Goal: Information Seeking & Learning: Learn about a topic

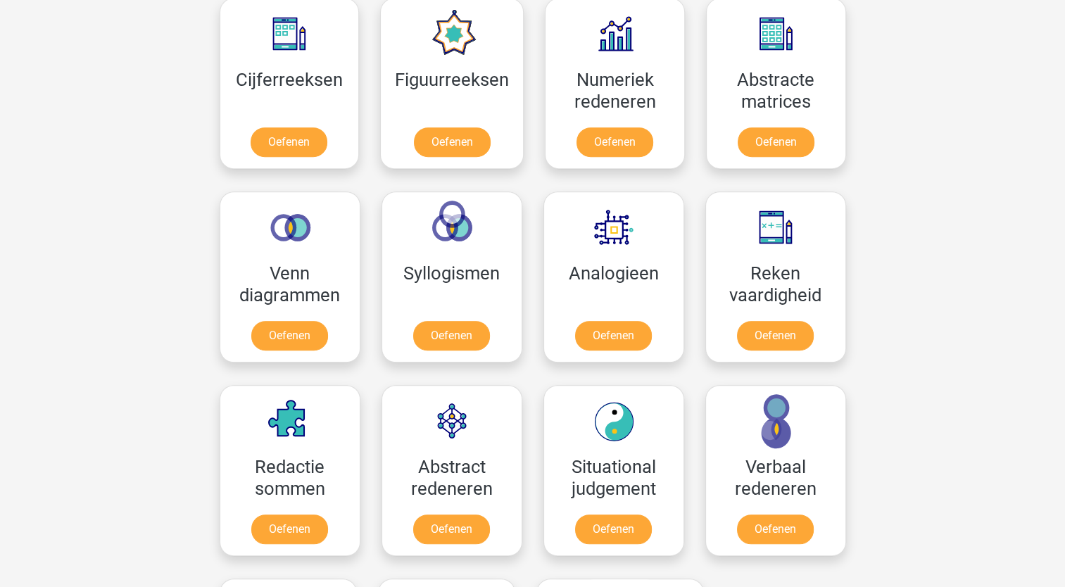
scroll to position [775, 0]
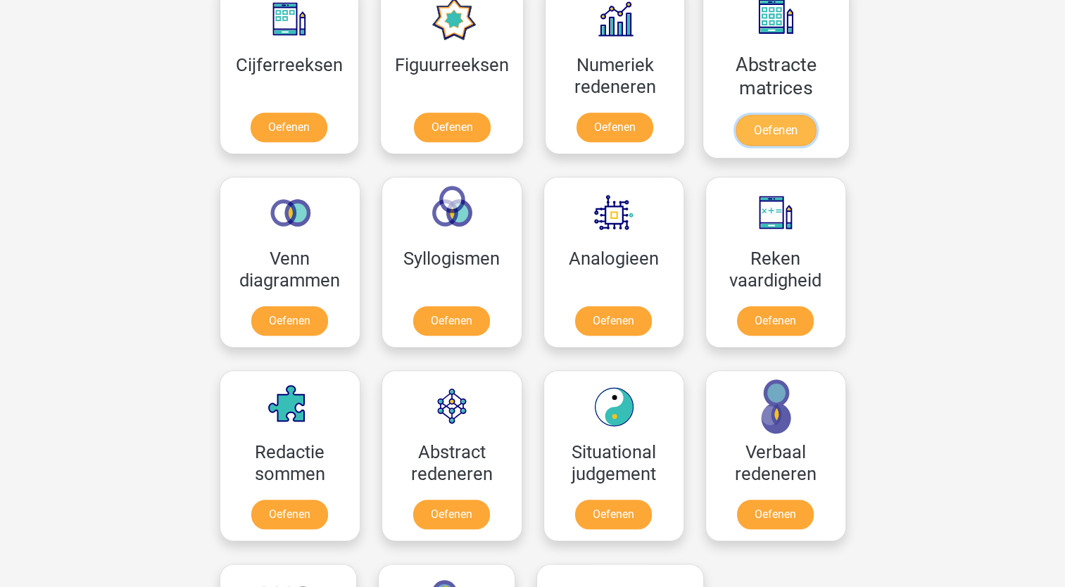
click at [763, 134] on link "Oefenen" at bounding box center [776, 130] width 80 height 31
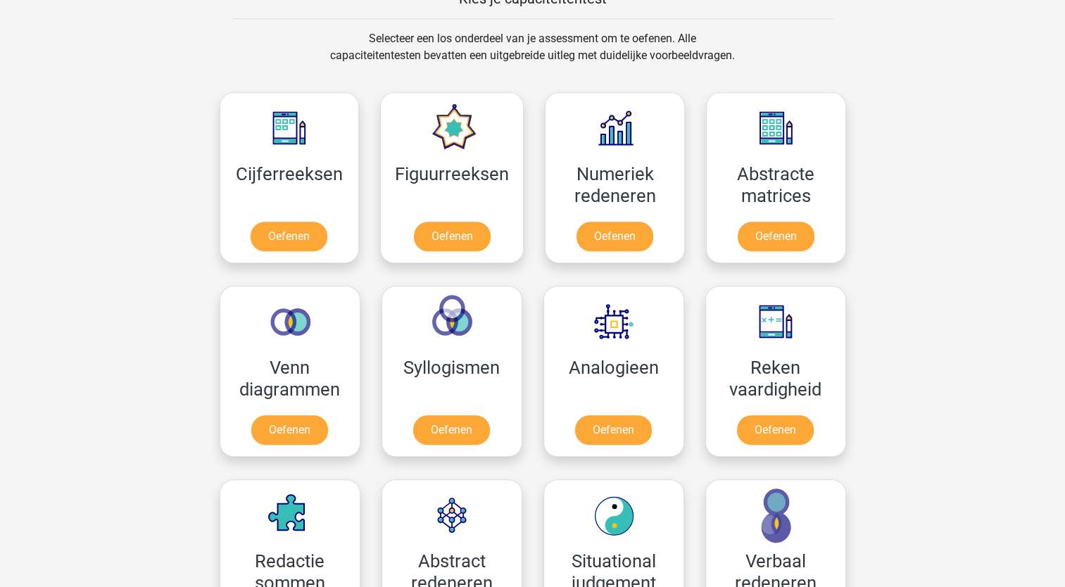
scroll to position [634, 0]
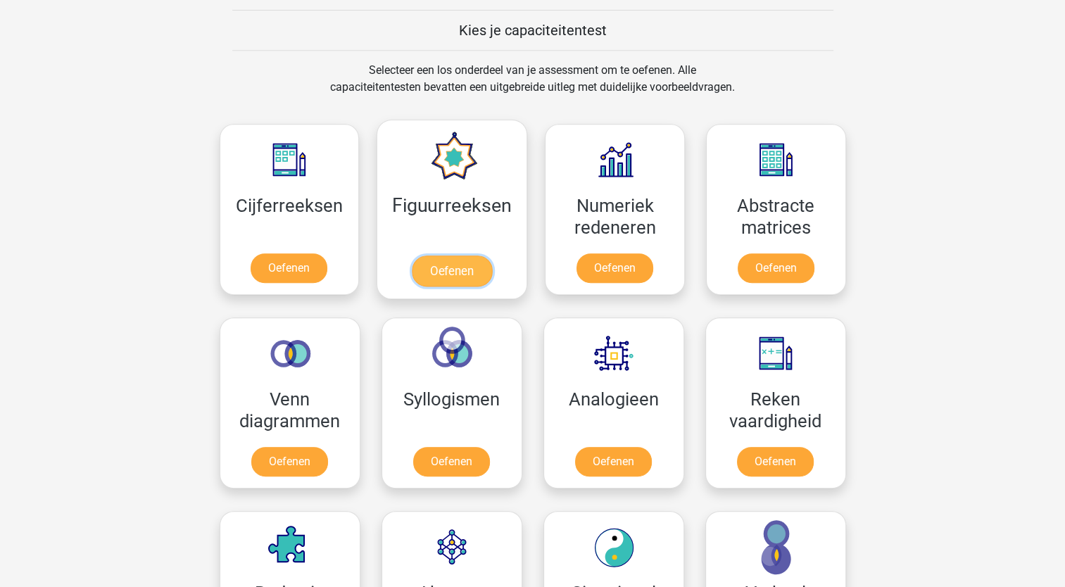
click at [453, 274] on link "Oefenen" at bounding box center [452, 271] width 80 height 31
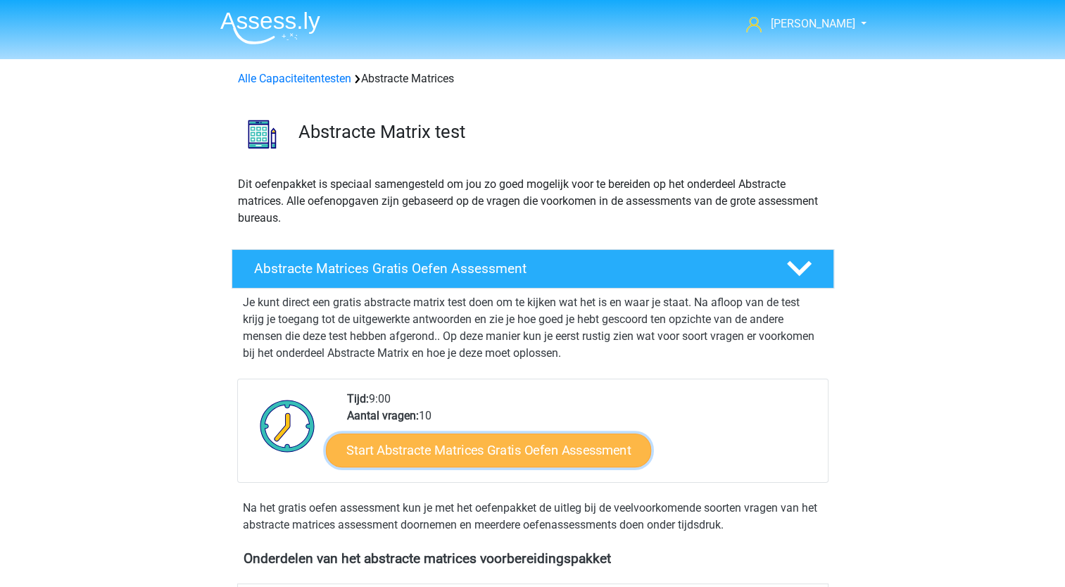
click at [501, 444] on link "Start Abstracte Matrices Gratis Oefen Assessment" at bounding box center [488, 450] width 325 height 34
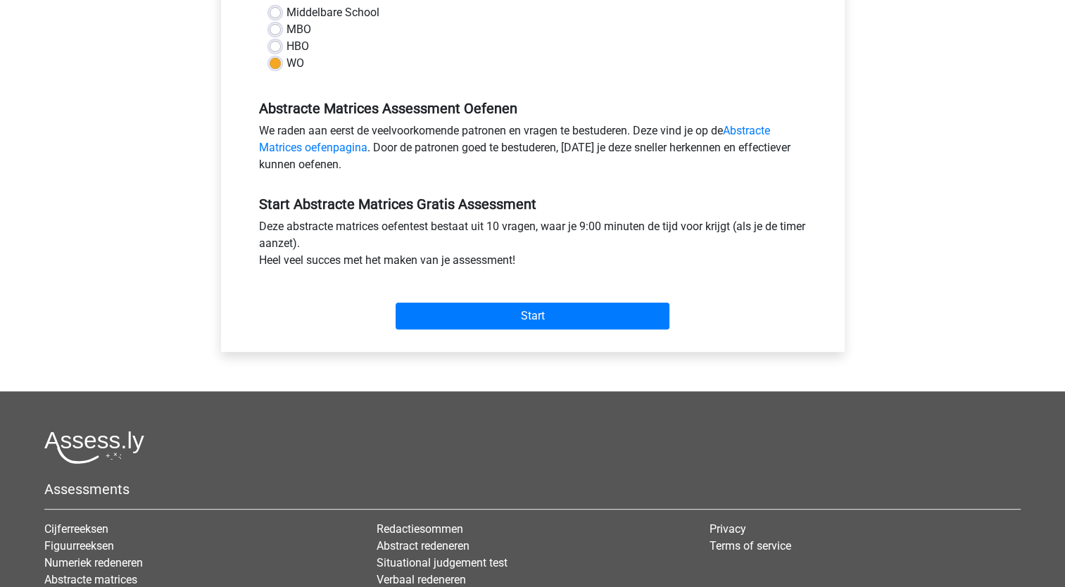
scroll to position [352, 0]
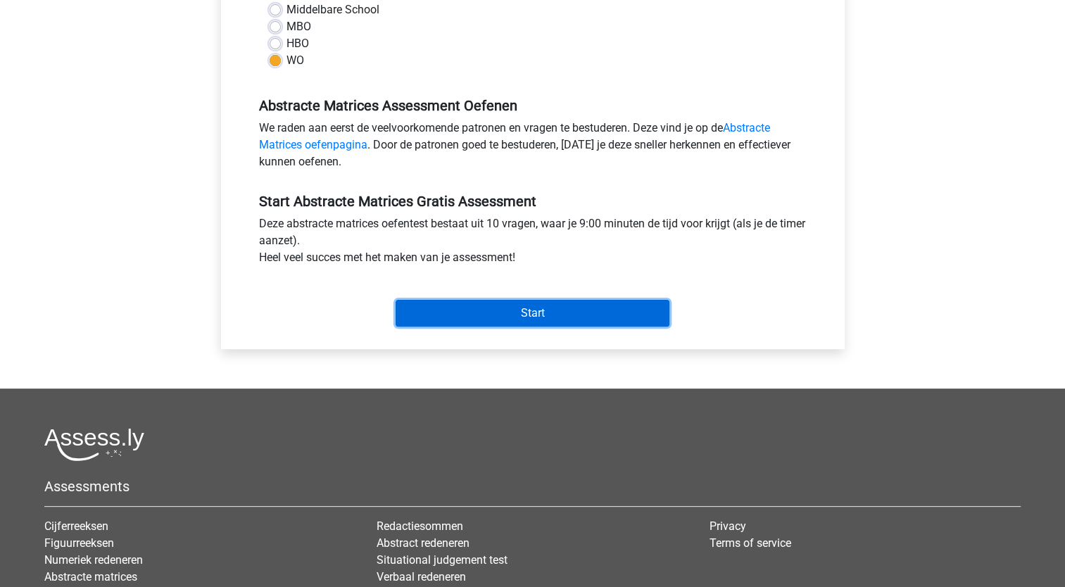
click at [530, 311] on input "Start" at bounding box center [533, 313] width 274 height 27
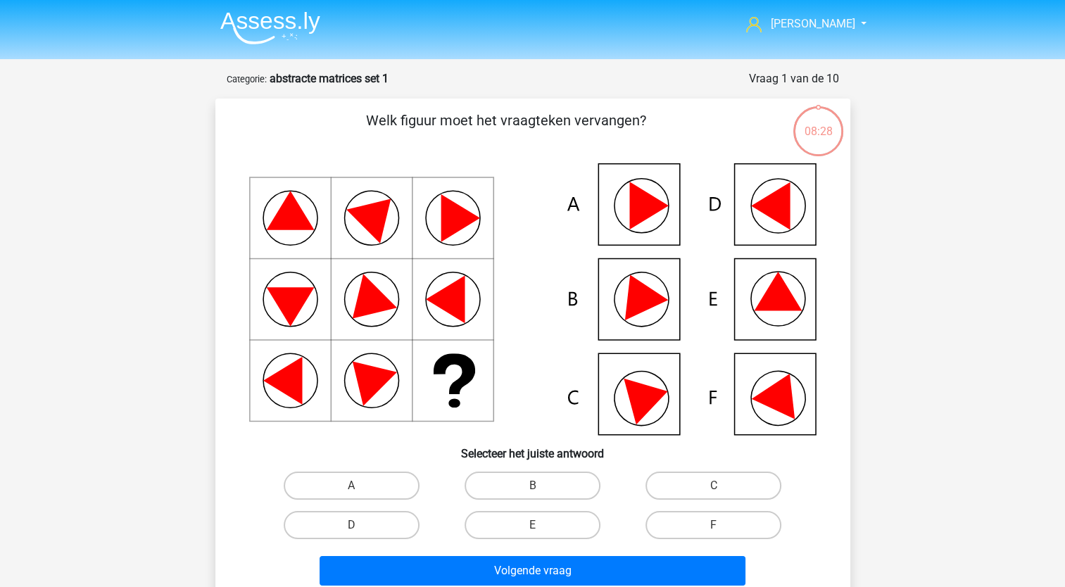
click at [766, 390] on icon at bounding box center [781, 392] width 60 height 56
click at [715, 532] on input "F" at bounding box center [718, 529] width 9 height 9
radio input "true"
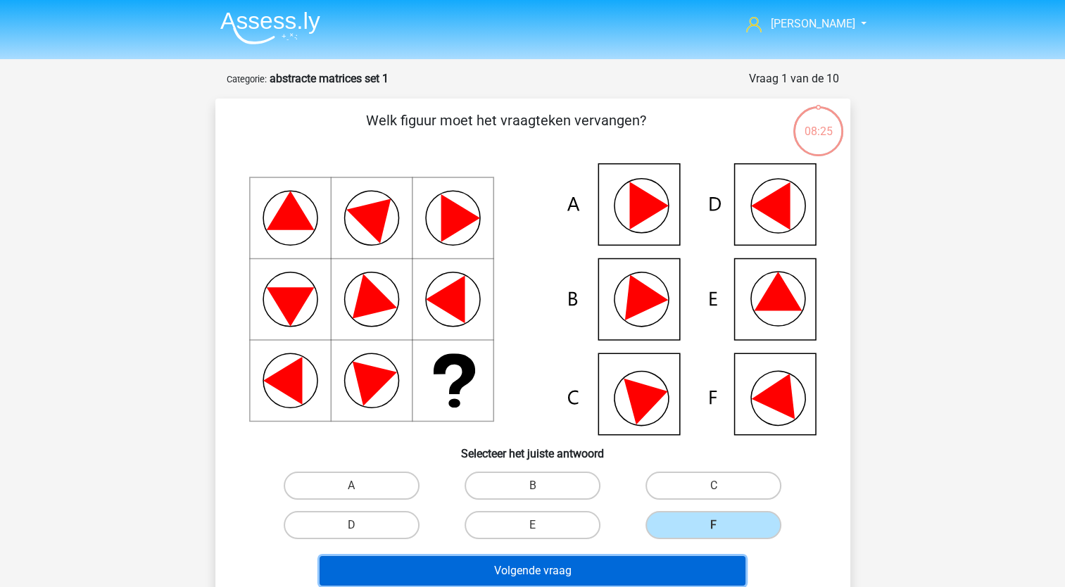
click at [617, 576] on button "Volgende vraag" at bounding box center [533, 571] width 426 height 30
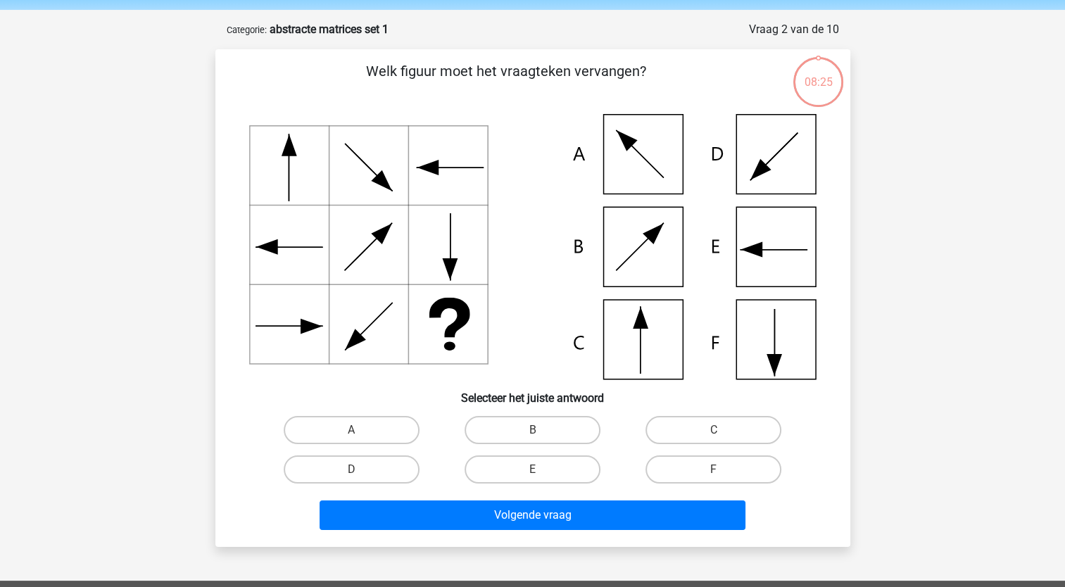
scroll to position [70, 0]
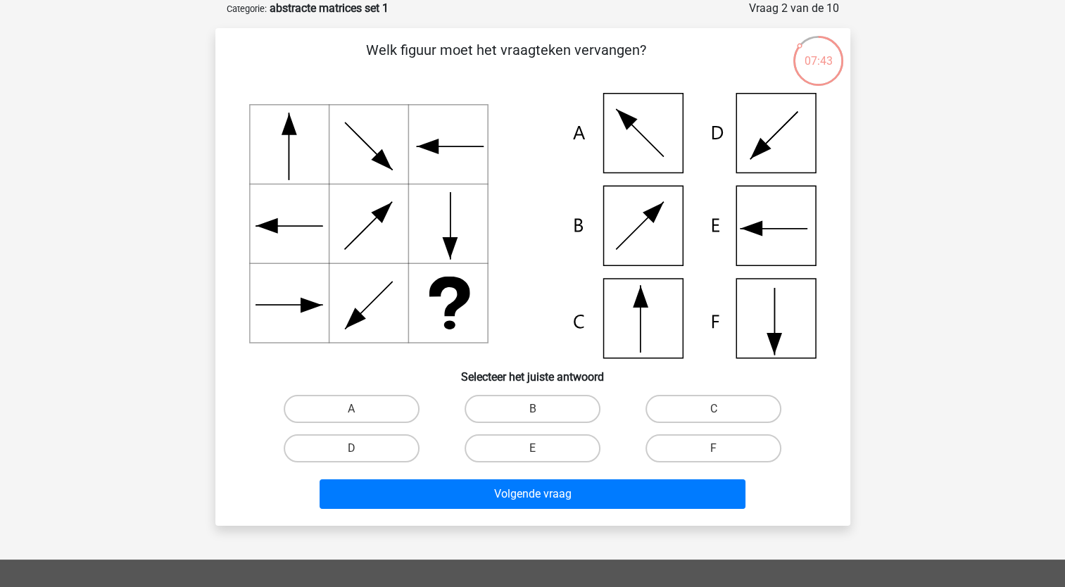
click at [752, 148] on icon at bounding box center [533, 225] width 568 height 265
click at [360, 449] on input "D" at bounding box center [355, 453] width 9 height 9
radio input "true"
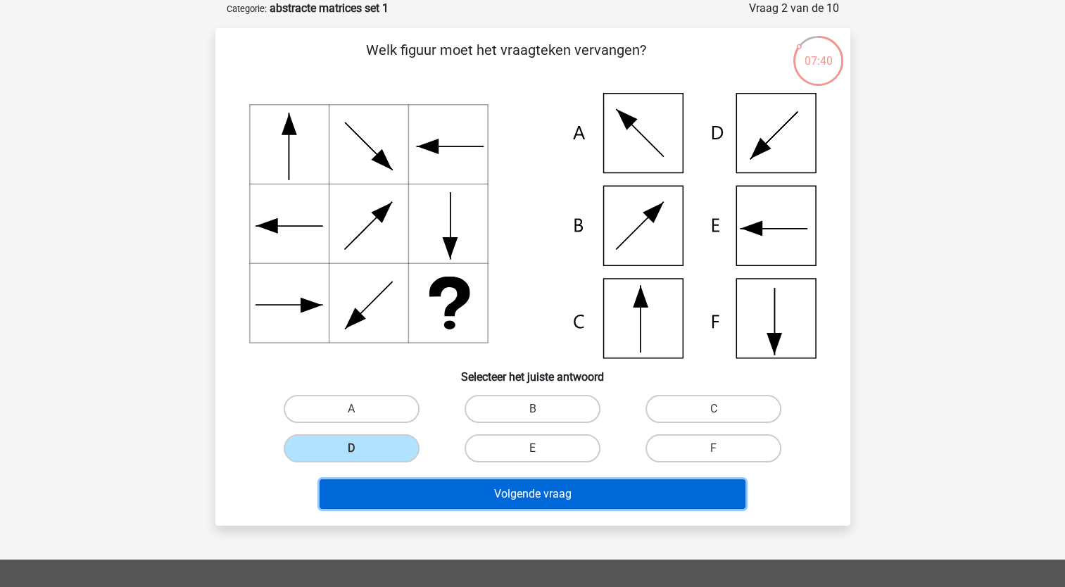
click at [558, 493] on button "Volgende vraag" at bounding box center [533, 495] width 426 height 30
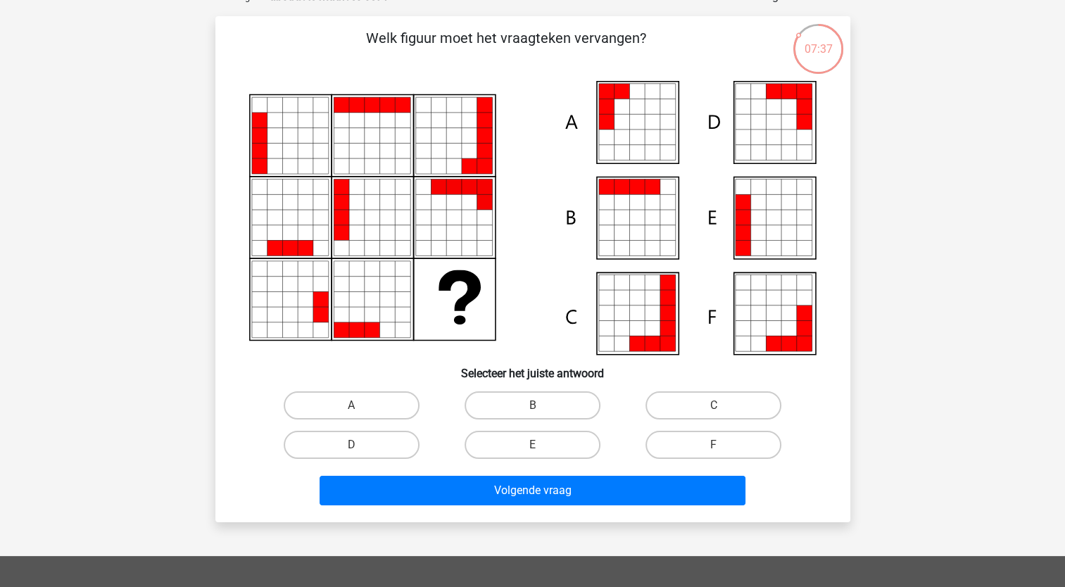
scroll to position [0, 0]
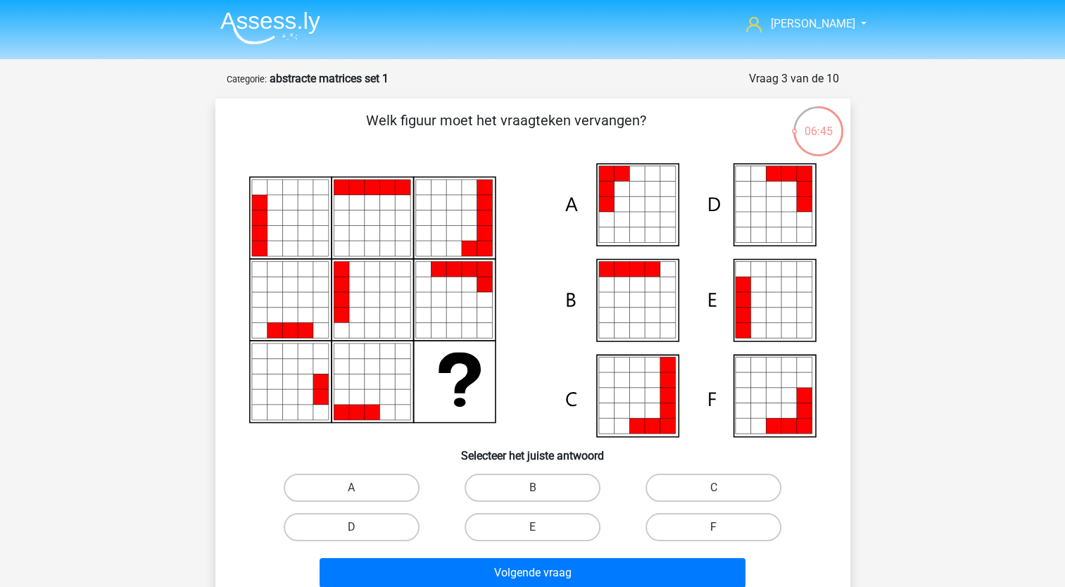
click at [694, 525] on label "F" at bounding box center [714, 527] width 136 height 28
click at [714, 527] on input "F" at bounding box center [718, 531] width 9 height 9
radio input "true"
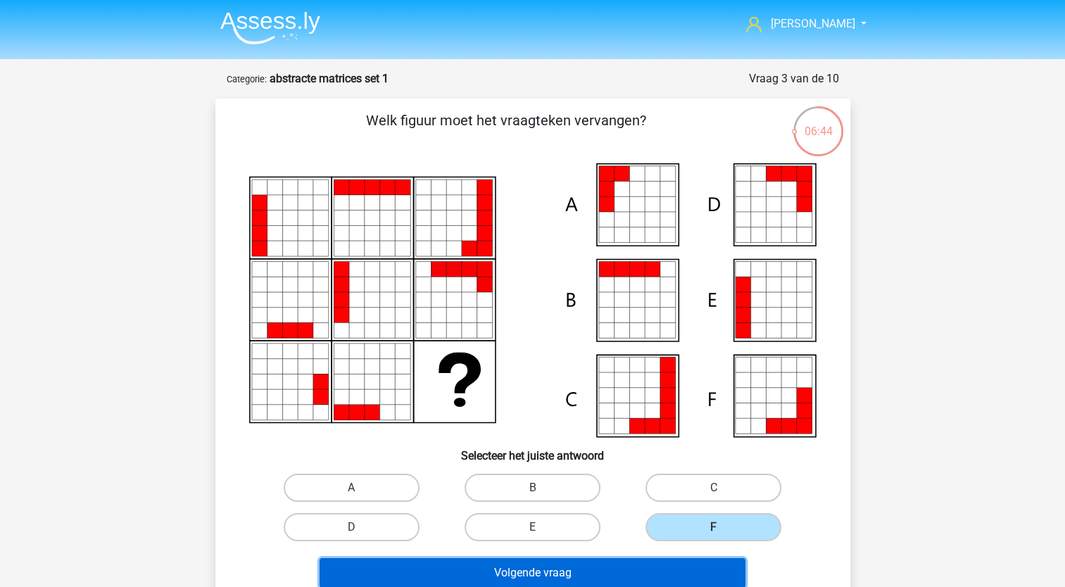
click at [656, 574] on button "Volgende vraag" at bounding box center [533, 573] width 426 height 30
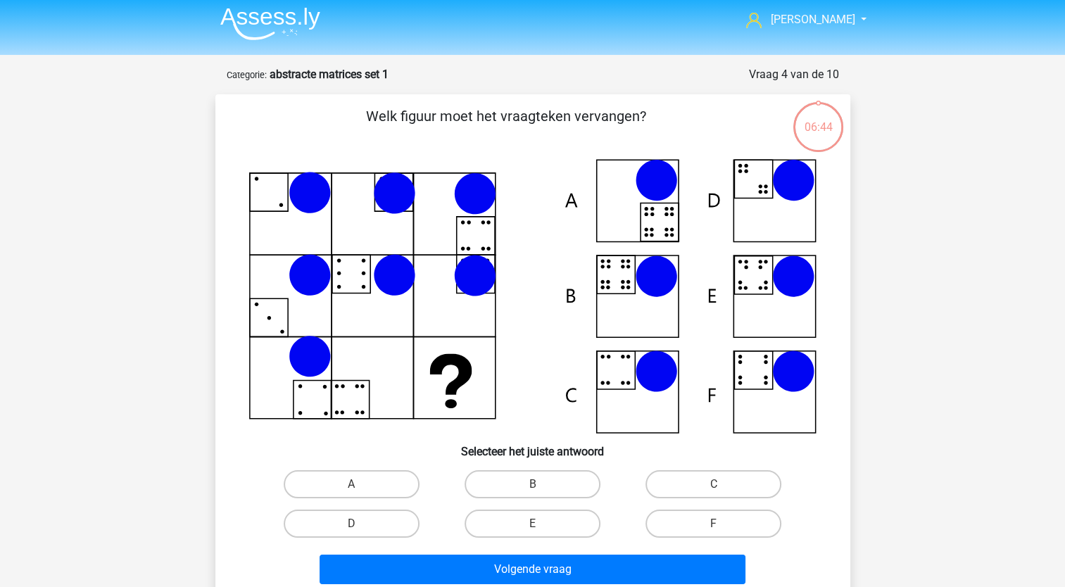
scroll to position [70, 0]
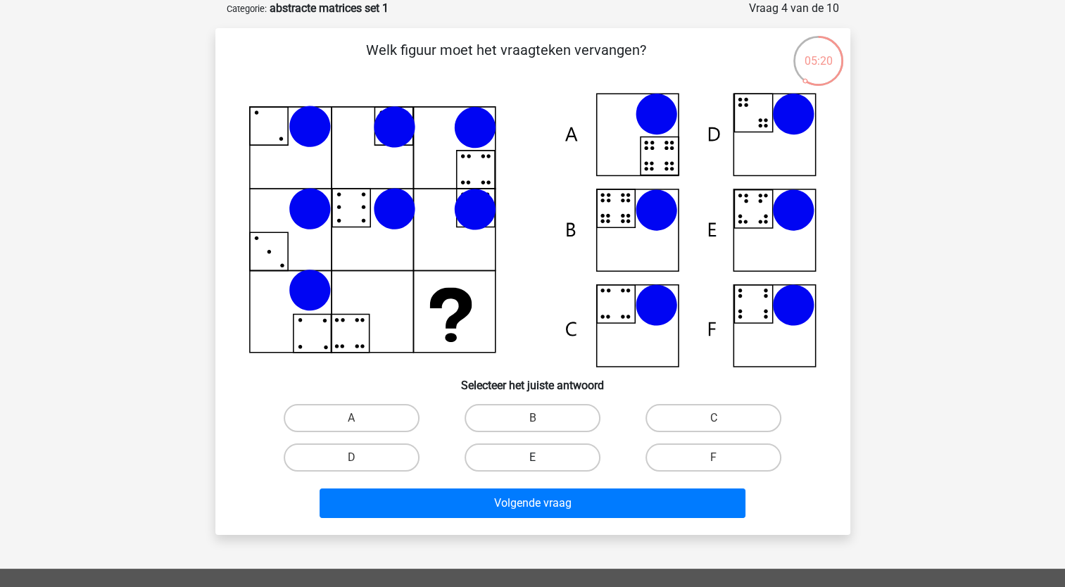
drag, startPoint x: 551, startPoint y: 453, endPoint x: 558, endPoint y: 461, distance: 10.6
click at [552, 452] on label "E" at bounding box center [533, 458] width 136 height 28
click at [541, 458] on input "E" at bounding box center [536, 462] width 9 height 9
radio input "true"
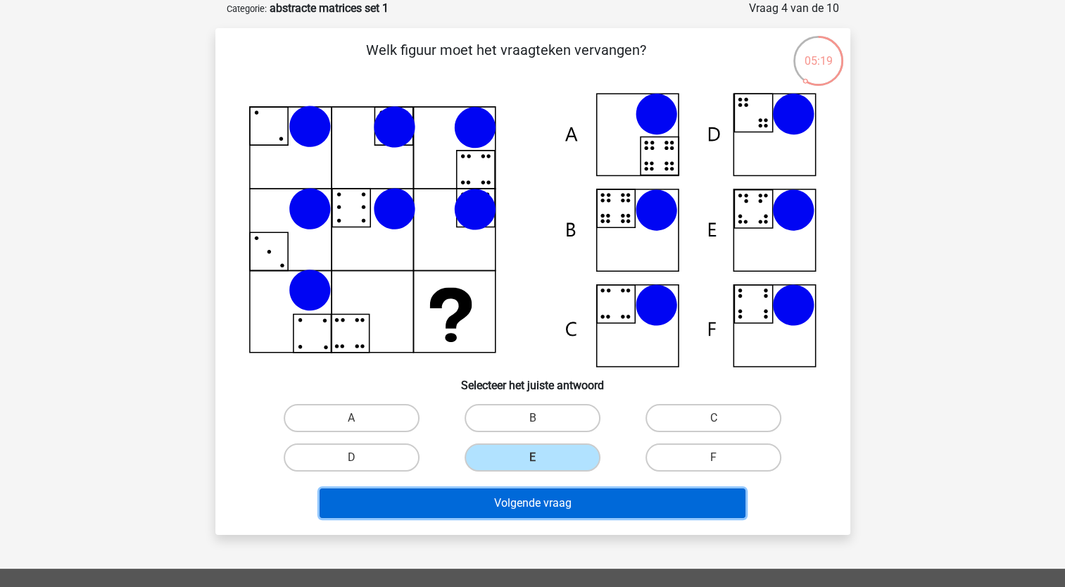
click at [544, 494] on button "Volgende vraag" at bounding box center [533, 504] width 426 height 30
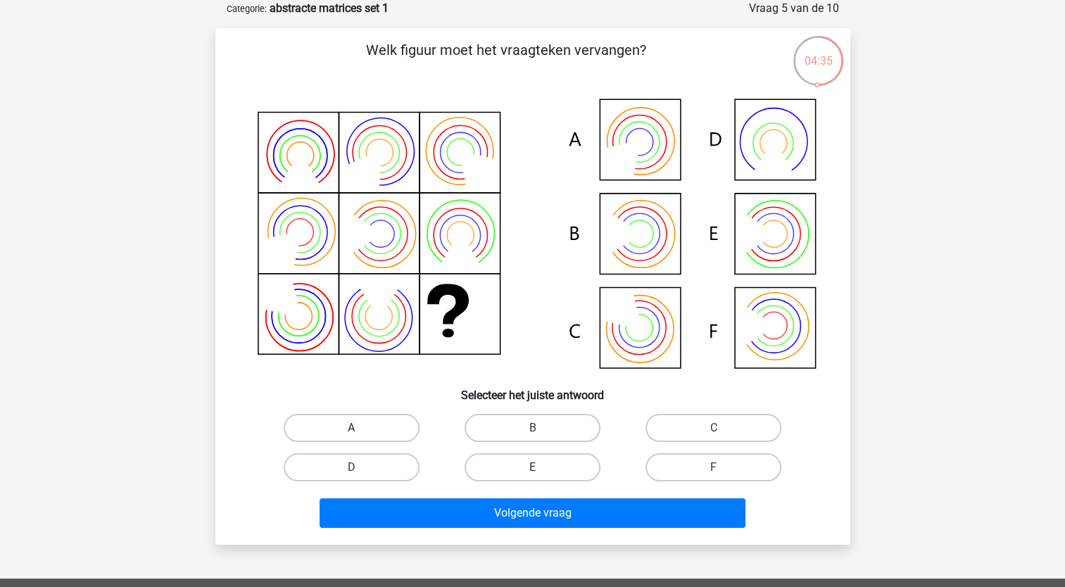
click at [358, 423] on label "A" at bounding box center [352, 428] width 136 height 28
click at [358, 428] on input "A" at bounding box center [355, 432] width 9 height 9
radio input "true"
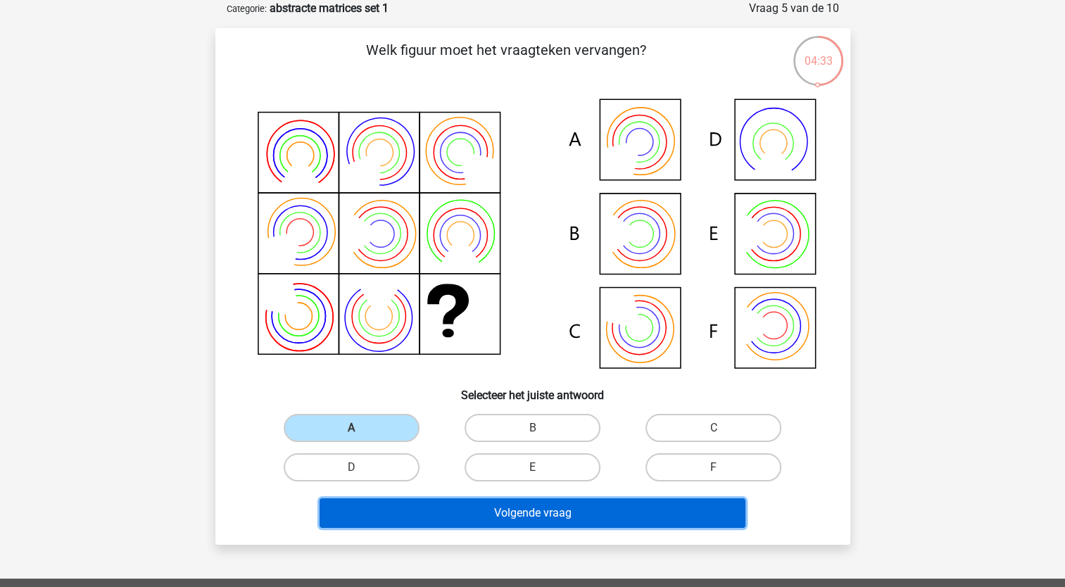
click at [513, 514] on button "Volgende vraag" at bounding box center [533, 514] width 426 height 30
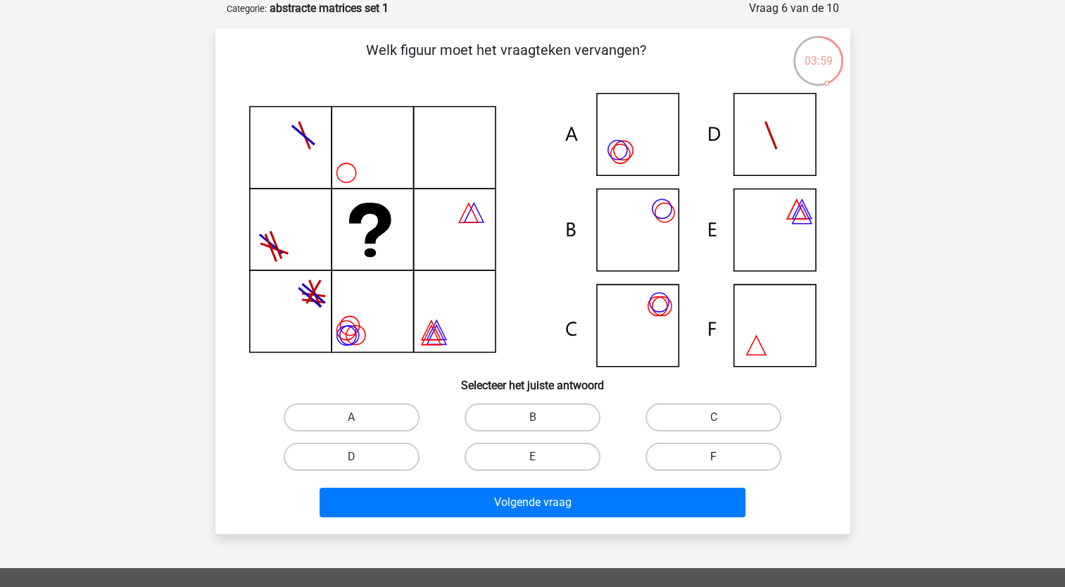
click at [698, 457] on label "F" at bounding box center [714, 457] width 136 height 28
click at [714, 457] on input "F" at bounding box center [718, 461] width 9 height 9
radio input "true"
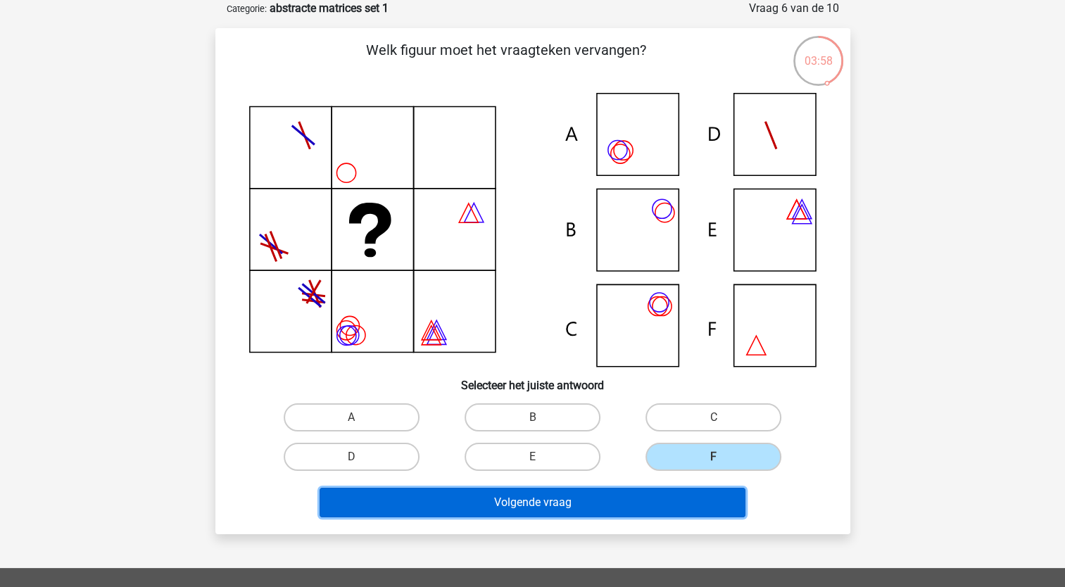
click at [637, 497] on button "Volgende vraag" at bounding box center [533, 503] width 426 height 30
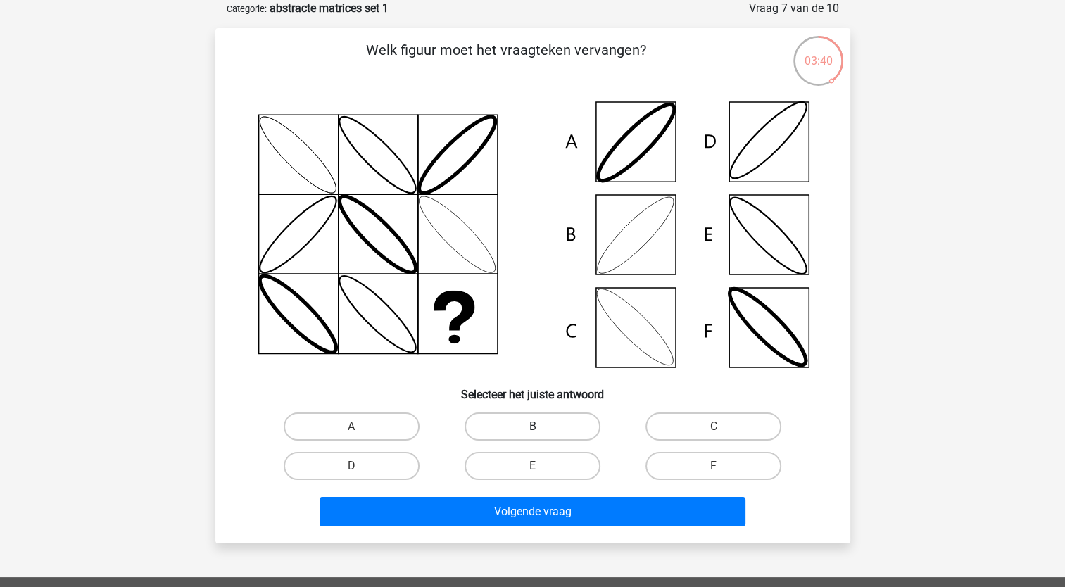
click at [542, 426] on label "B" at bounding box center [533, 427] width 136 height 28
click at [541, 427] on input "B" at bounding box center [536, 431] width 9 height 9
radio input "true"
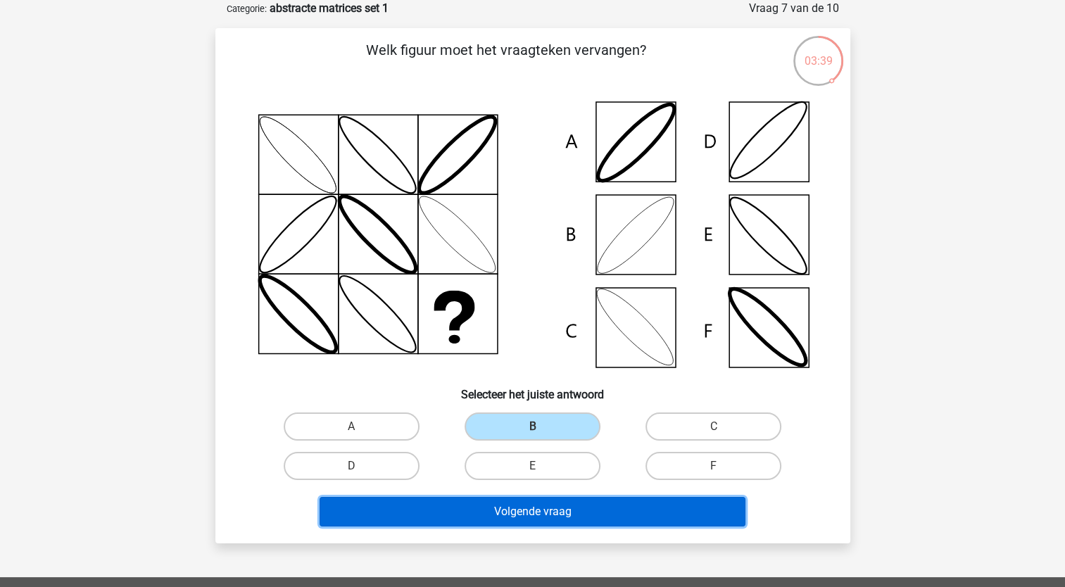
click at [548, 508] on button "Volgende vraag" at bounding box center [533, 512] width 426 height 30
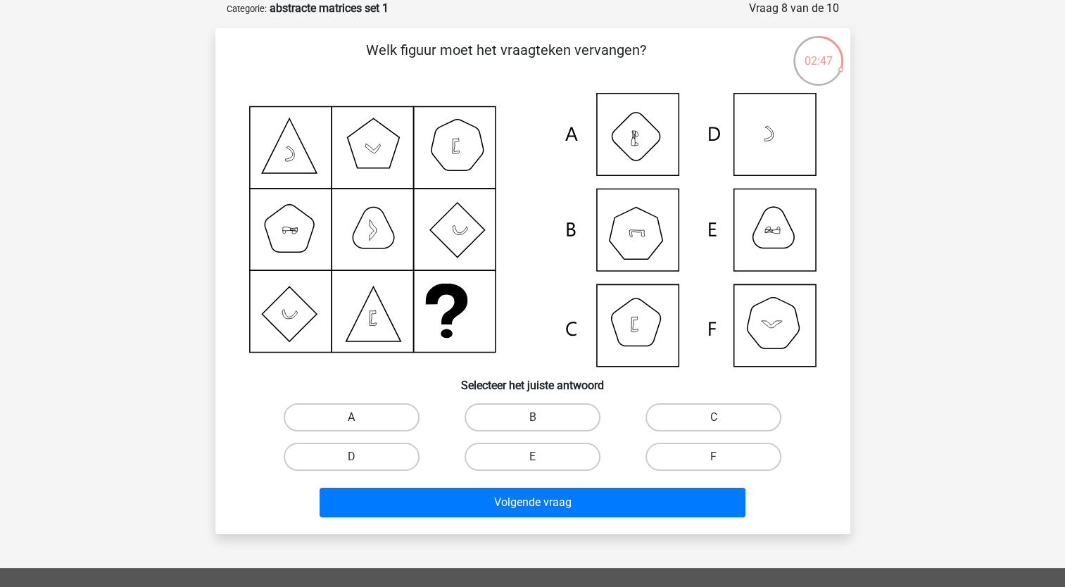
click at [394, 411] on label "A" at bounding box center [352, 417] width 136 height 28
click at [361, 418] on input "A" at bounding box center [355, 422] width 9 height 9
radio input "true"
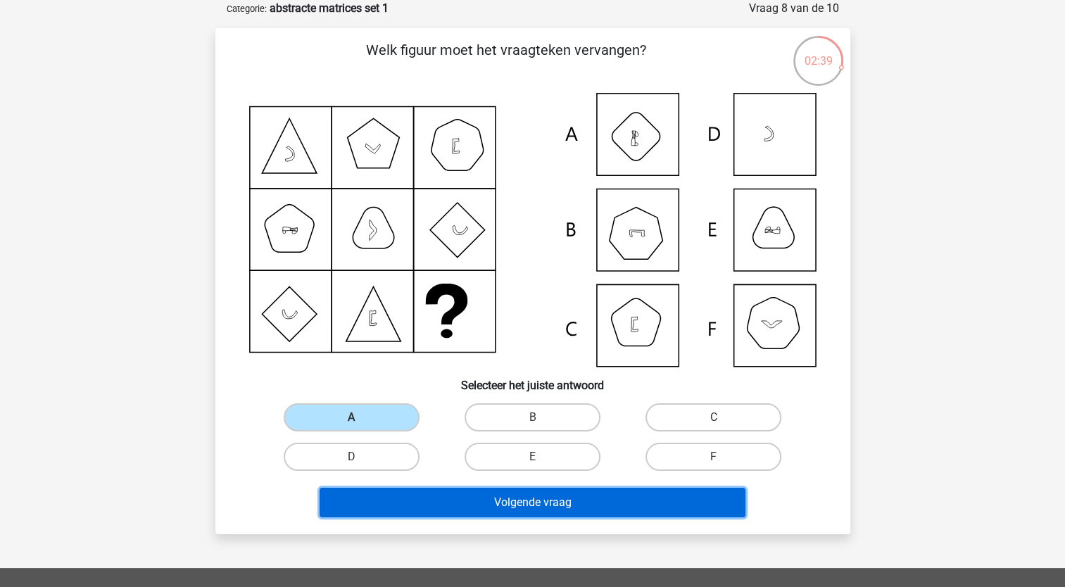
click at [560, 499] on button "Volgende vraag" at bounding box center [533, 503] width 426 height 30
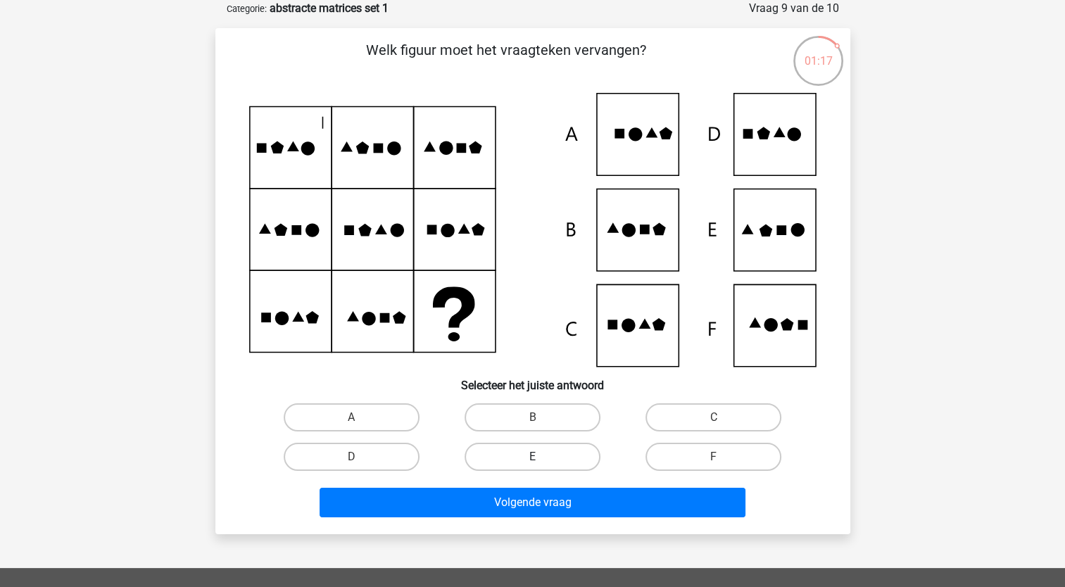
click at [560, 455] on label "E" at bounding box center [533, 457] width 136 height 28
click at [541, 457] on input "E" at bounding box center [536, 461] width 9 height 9
radio input "true"
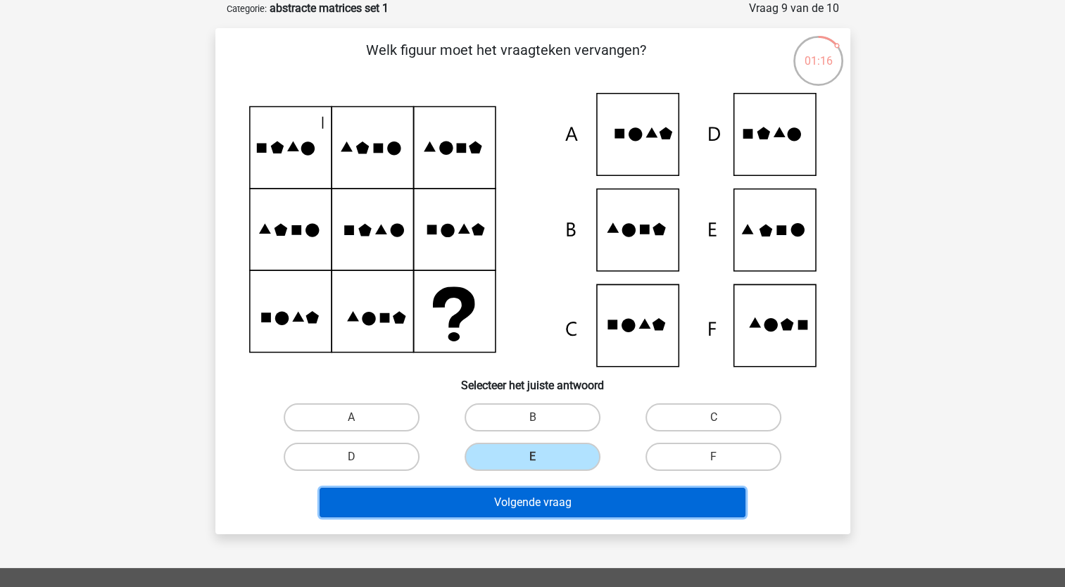
click at [552, 515] on button "Volgende vraag" at bounding box center [533, 503] width 426 height 30
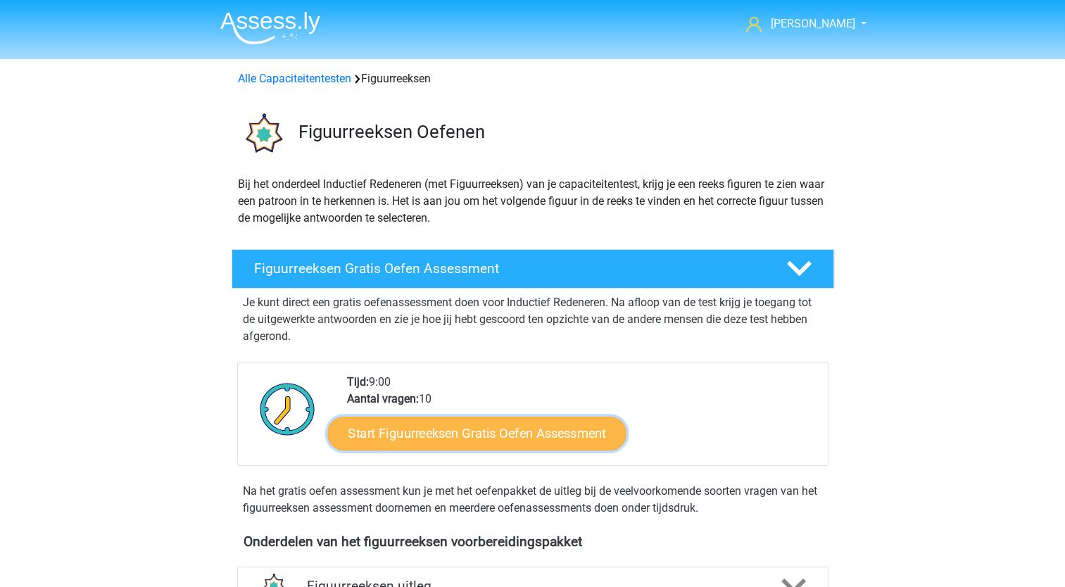
click at [456, 438] on link "Start Figuurreeksen Gratis Oefen Assessment" at bounding box center [476, 433] width 299 height 34
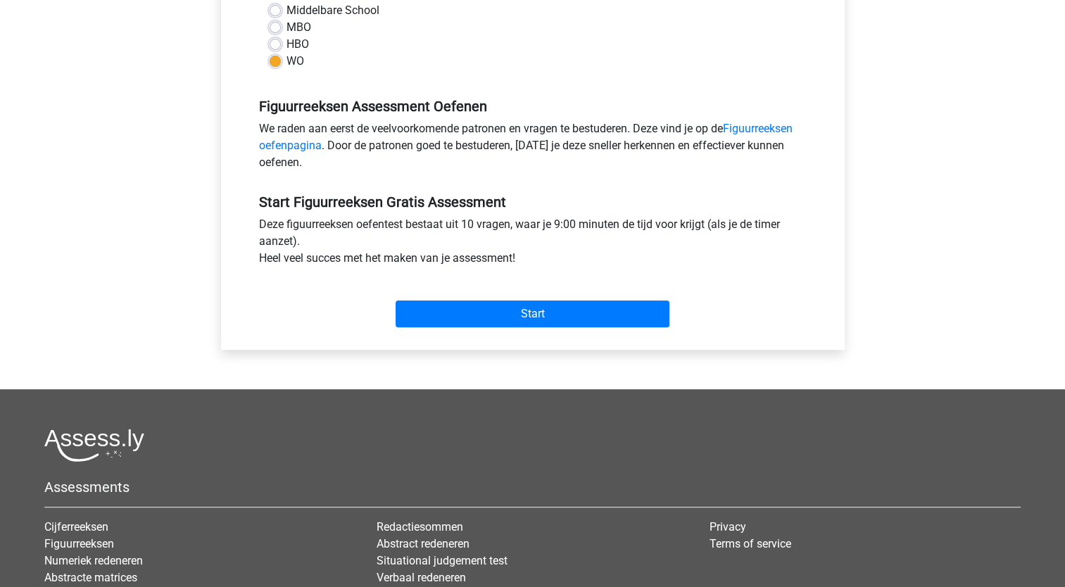
scroll to position [352, 0]
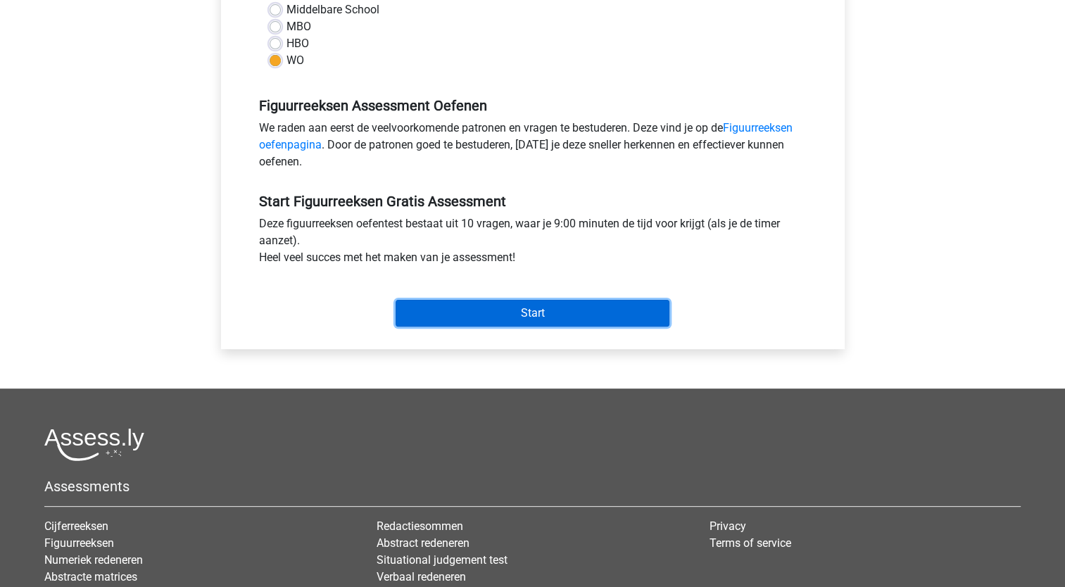
click at [527, 315] on input "Start" at bounding box center [533, 313] width 274 height 27
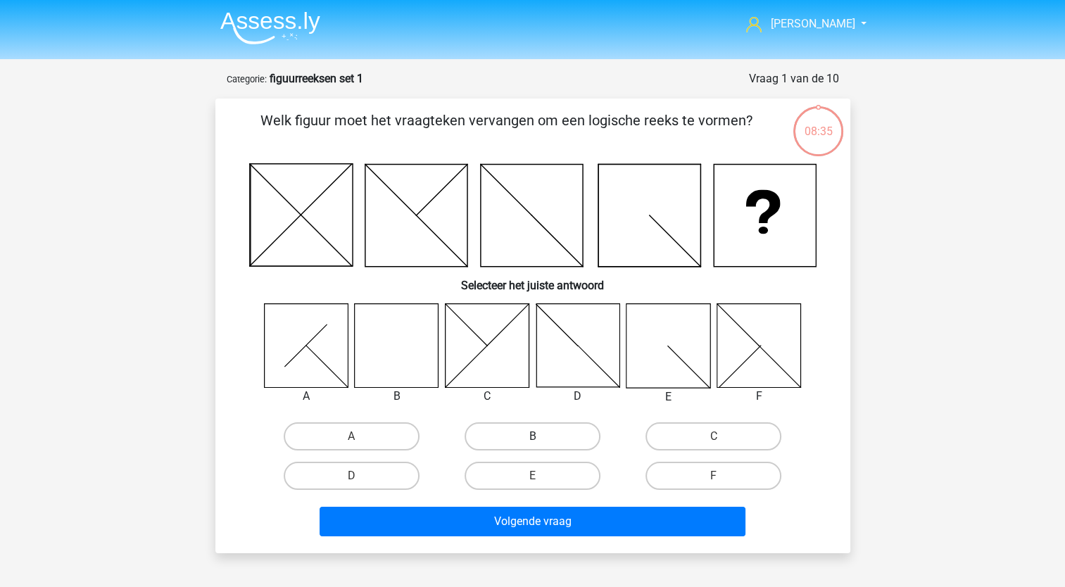
click at [515, 432] on label "B" at bounding box center [533, 436] width 136 height 28
click at [532, 437] on input "B" at bounding box center [536, 441] width 9 height 9
radio input "true"
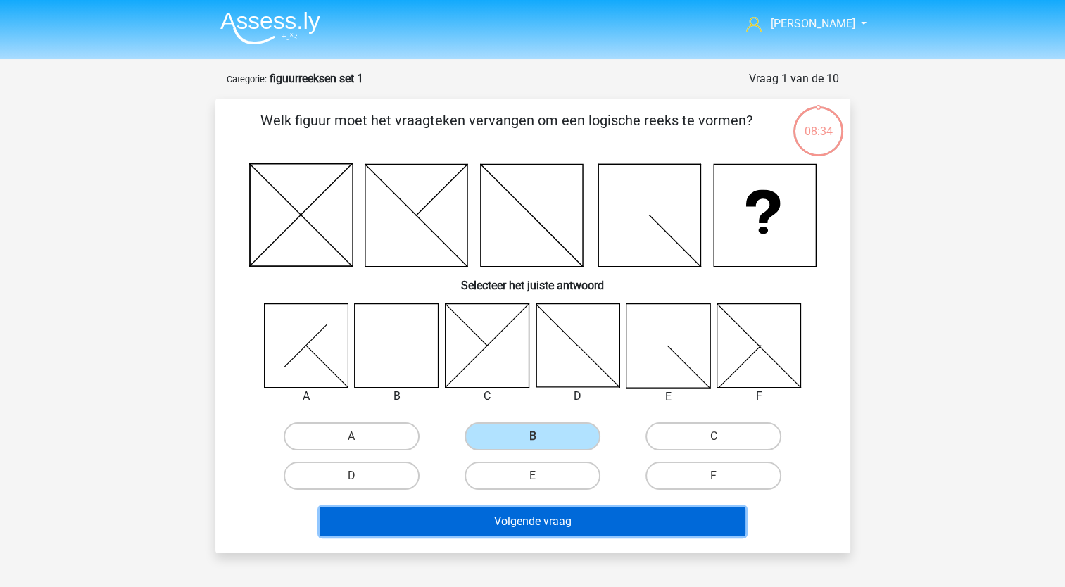
click at [527, 521] on button "Volgende vraag" at bounding box center [533, 522] width 426 height 30
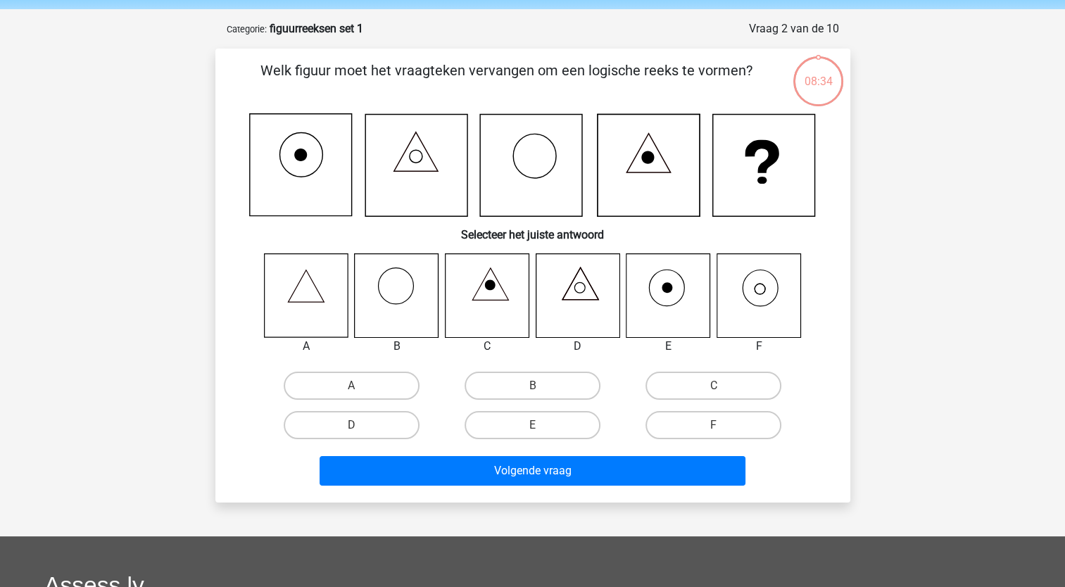
scroll to position [70, 0]
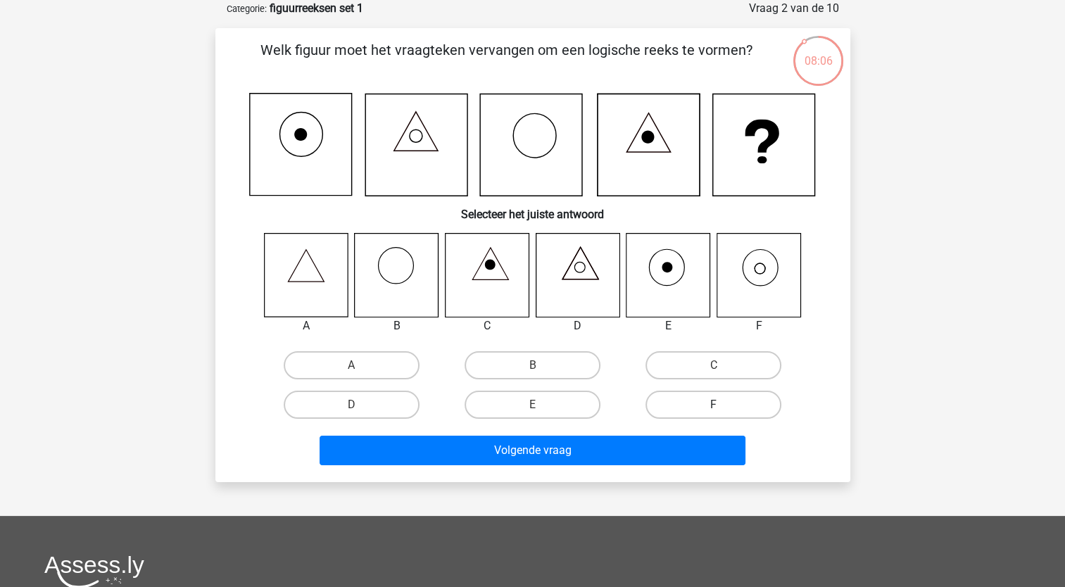
click at [691, 399] on label "F" at bounding box center [714, 405] width 136 height 28
click at [714, 405] on input "F" at bounding box center [718, 409] width 9 height 9
radio input "true"
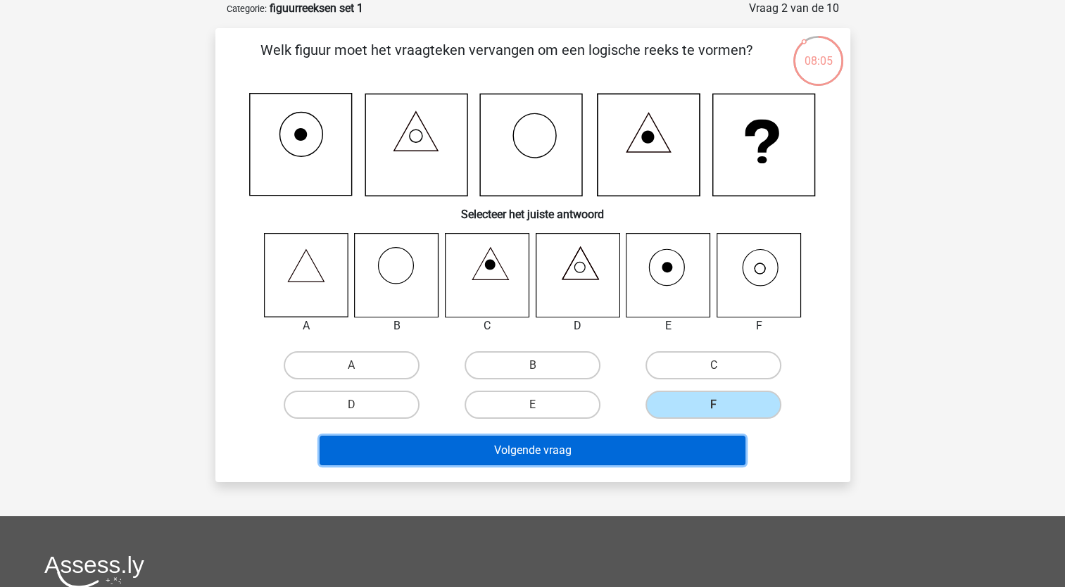
click at [631, 446] on button "Volgende vraag" at bounding box center [533, 451] width 426 height 30
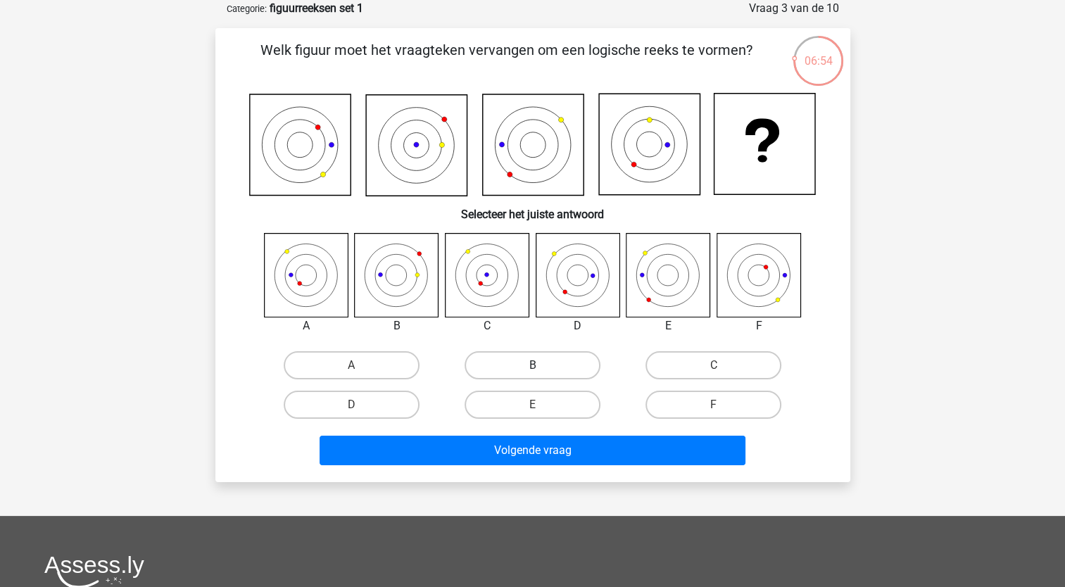
click at [520, 373] on label "B" at bounding box center [533, 365] width 136 height 28
click at [532, 373] on input "B" at bounding box center [536, 369] width 9 height 9
radio input "true"
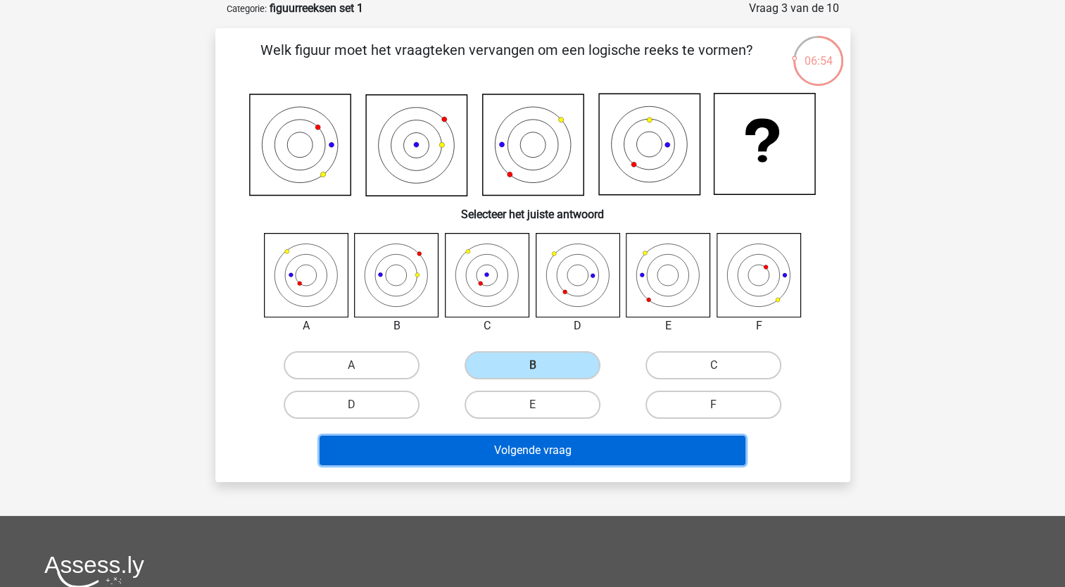
click at [519, 446] on button "Volgende vraag" at bounding box center [533, 451] width 426 height 30
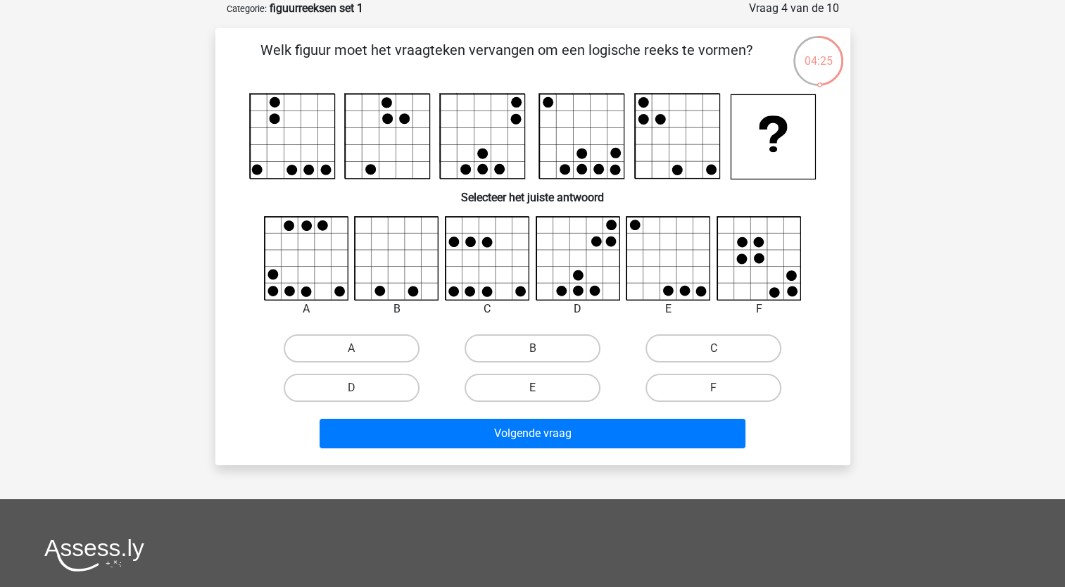
click at [558, 389] on label "E" at bounding box center [533, 388] width 136 height 28
click at [541, 389] on input "E" at bounding box center [536, 392] width 9 height 9
radio input "true"
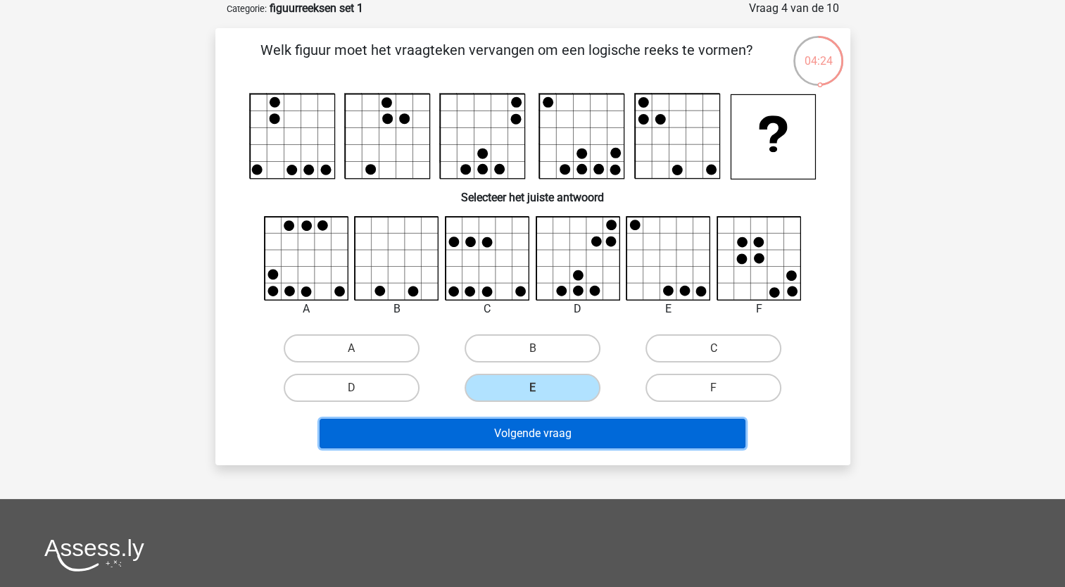
click at [556, 430] on button "Volgende vraag" at bounding box center [533, 434] width 426 height 30
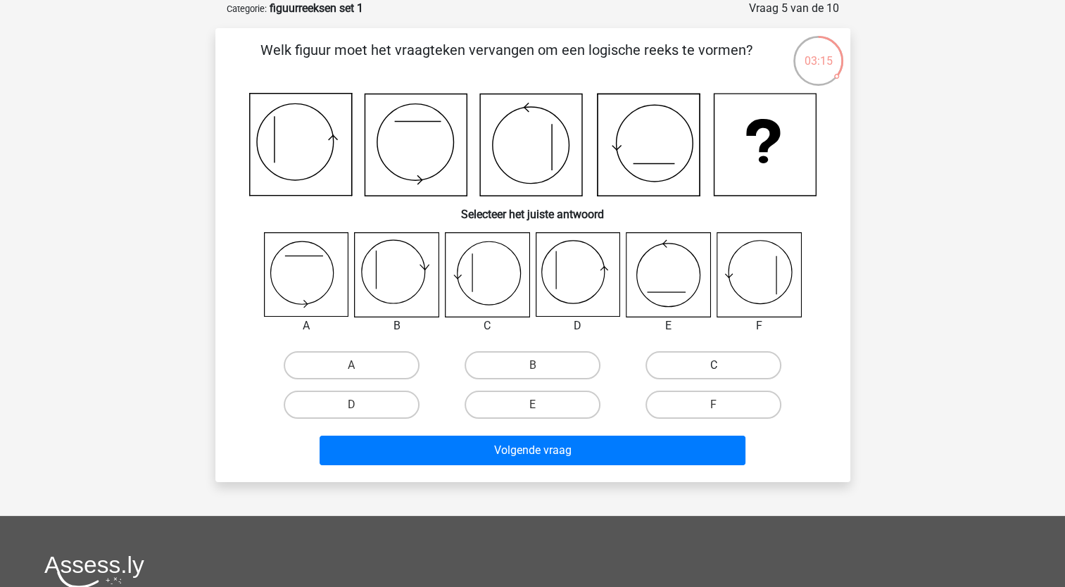
click at [723, 370] on label "C" at bounding box center [714, 365] width 136 height 28
click at [723, 370] on input "C" at bounding box center [718, 369] width 9 height 9
radio input "true"
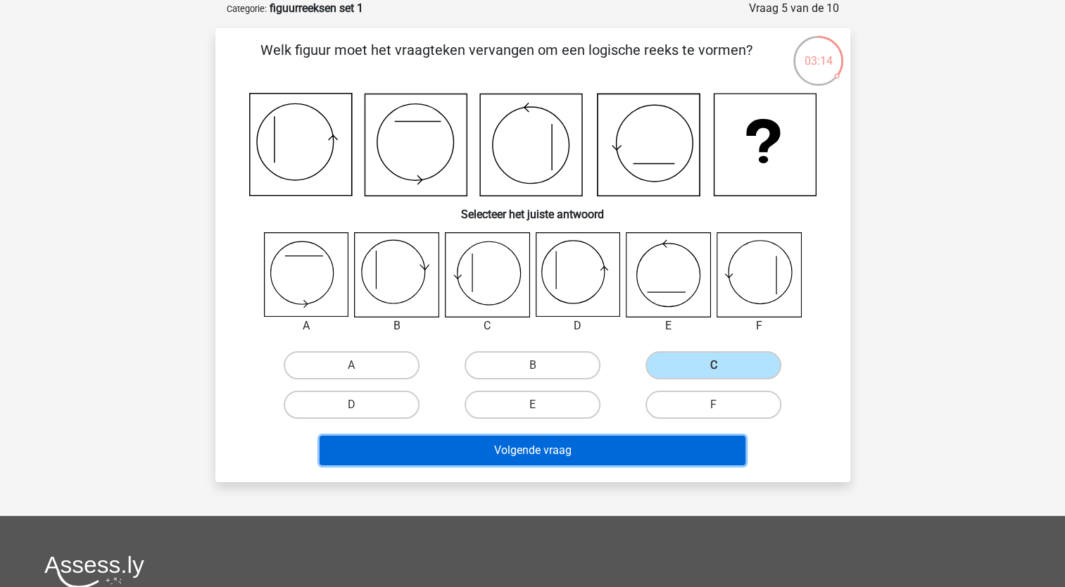
click at [497, 443] on button "Volgende vraag" at bounding box center [533, 451] width 426 height 30
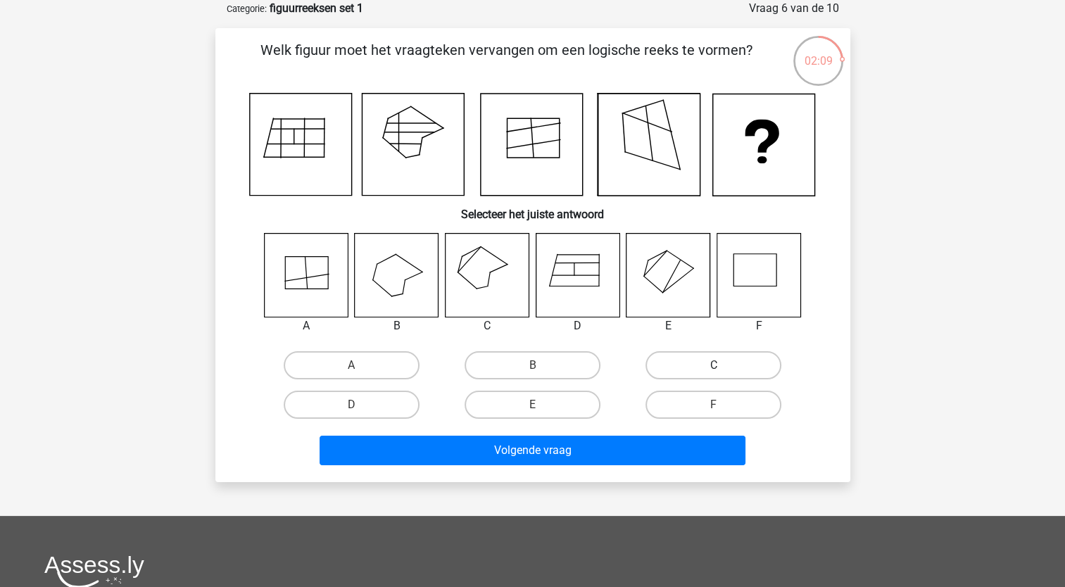
click at [712, 370] on label "C" at bounding box center [714, 365] width 136 height 28
click at [714, 370] on input "C" at bounding box center [718, 369] width 9 height 9
radio input "true"
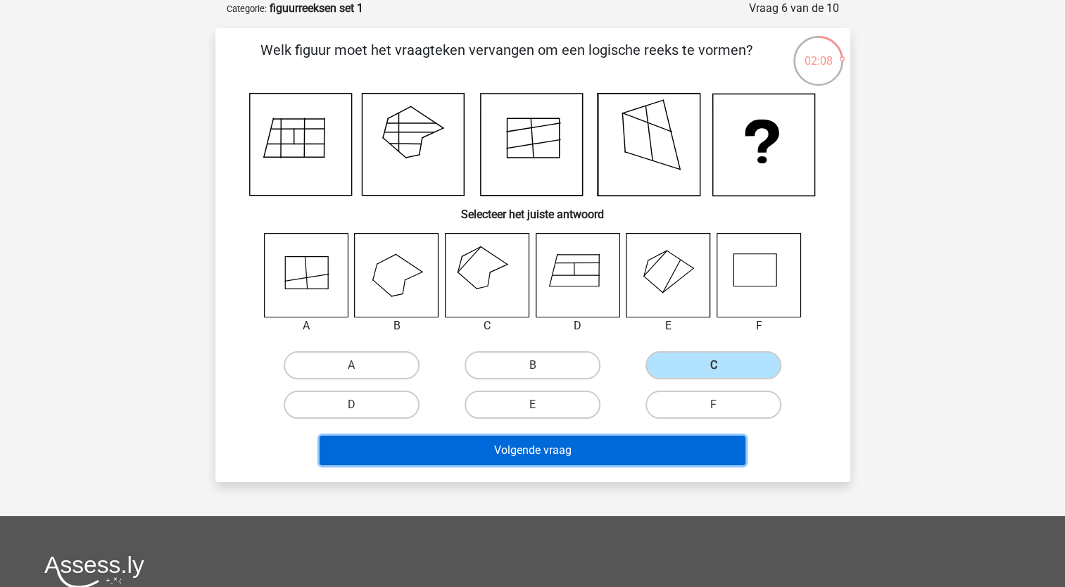
click at [544, 452] on button "Volgende vraag" at bounding box center [533, 451] width 426 height 30
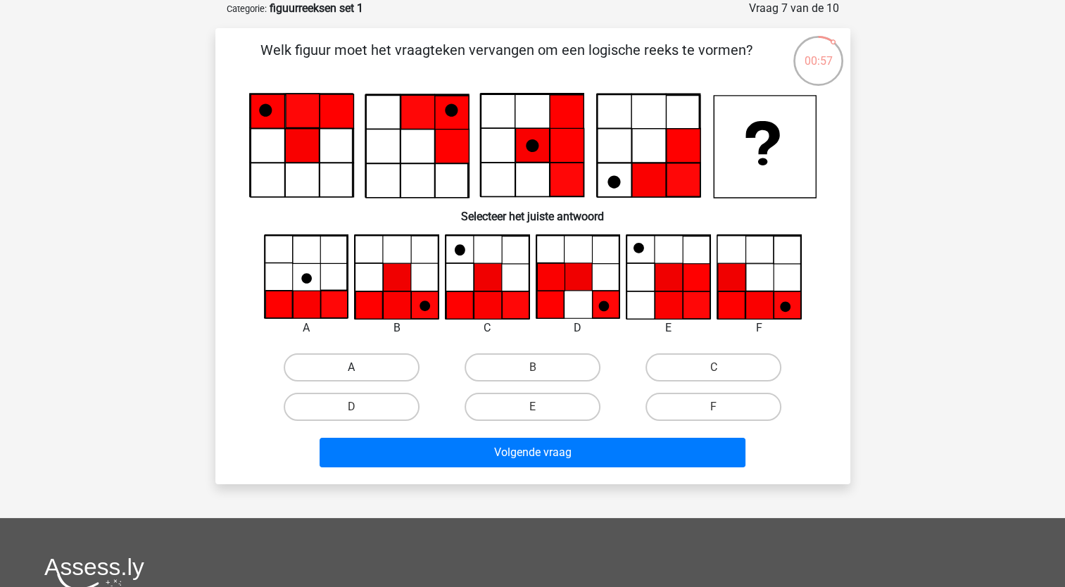
click at [358, 366] on label "A" at bounding box center [352, 367] width 136 height 28
click at [358, 368] on input "A" at bounding box center [355, 372] width 9 height 9
radio input "true"
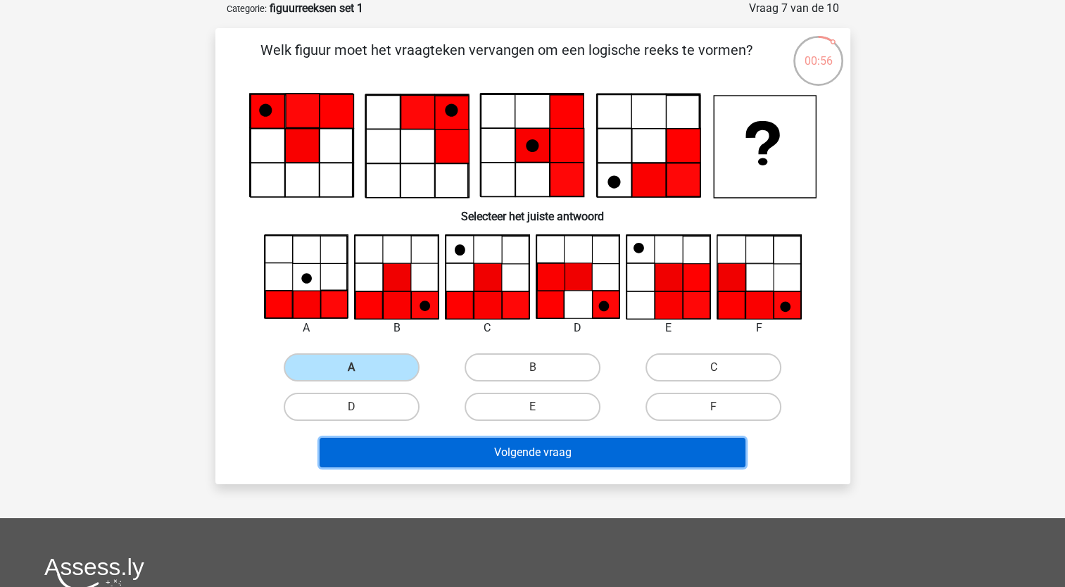
click at [501, 454] on button "Volgende vraag" at bounding box center [533, 453] width 426 height 30
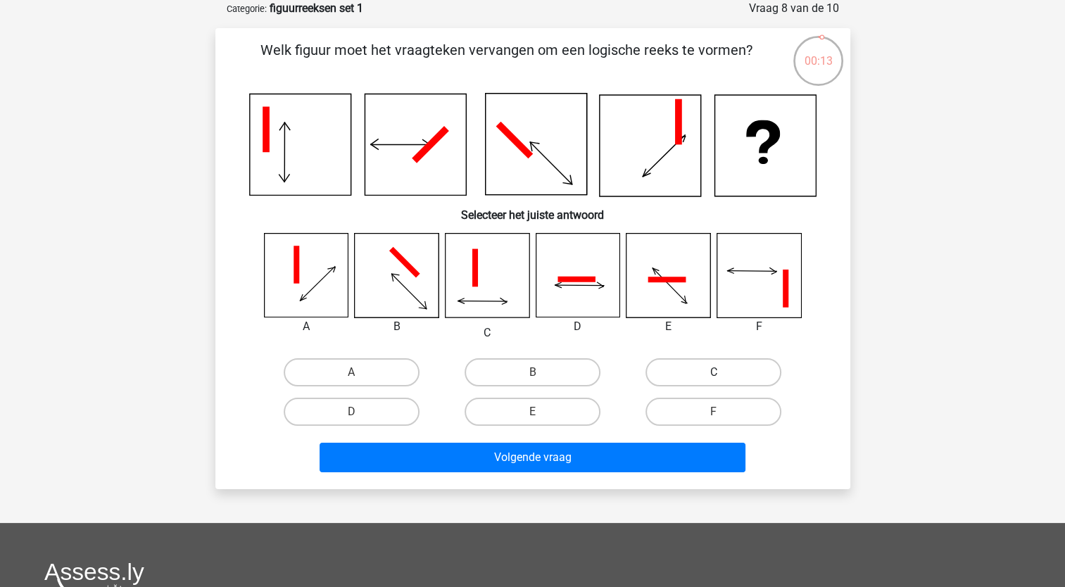
click at [694, 374] on label "C" at bounding box center [714, 372] width 136 height 28
click at [714, 374] on input "C" at bounding box center [718, 376] width 9 height 9
radio input "true"
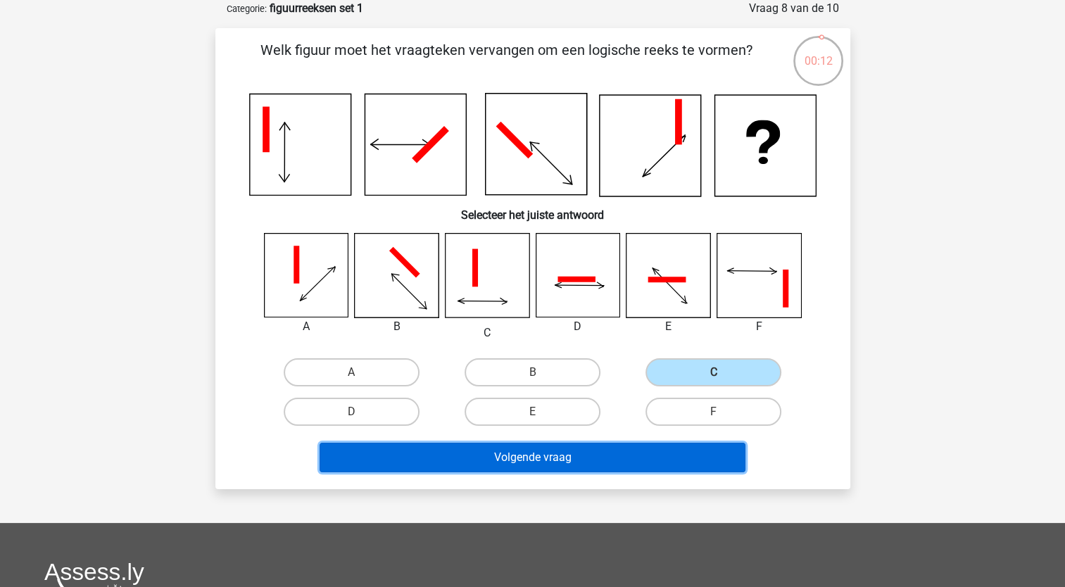
click at [631, 453] on button "Volgende vraag" at bounding box center [533, 458] width 426 height 30
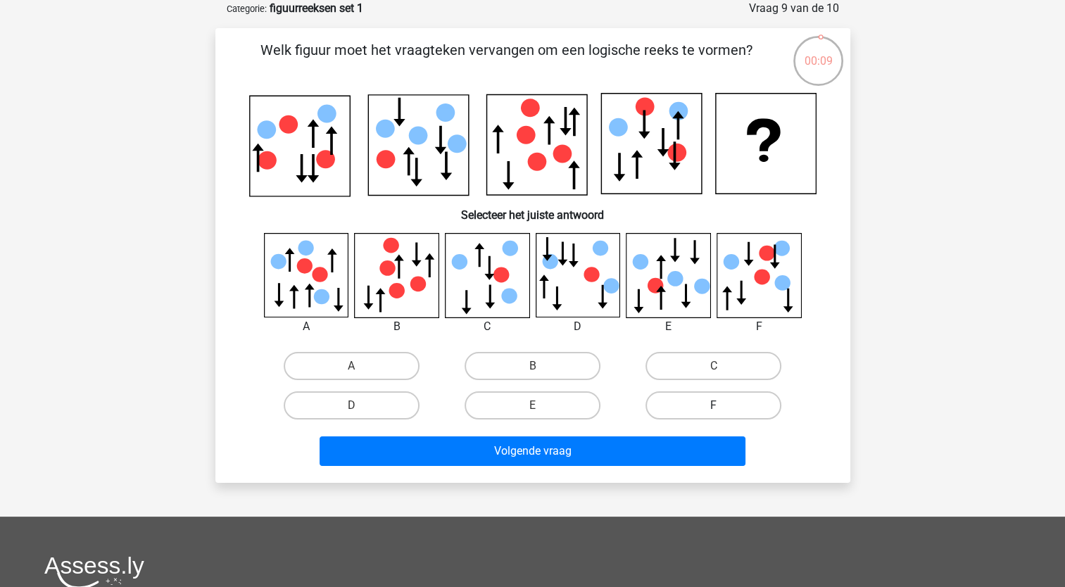
click at [730, 408] on label "F" at bounding box center [714, 405] width 136 height 28
click at [723, 408] on input "F" at bounding box center [718, 410] width 9 height 9
radio input "true"
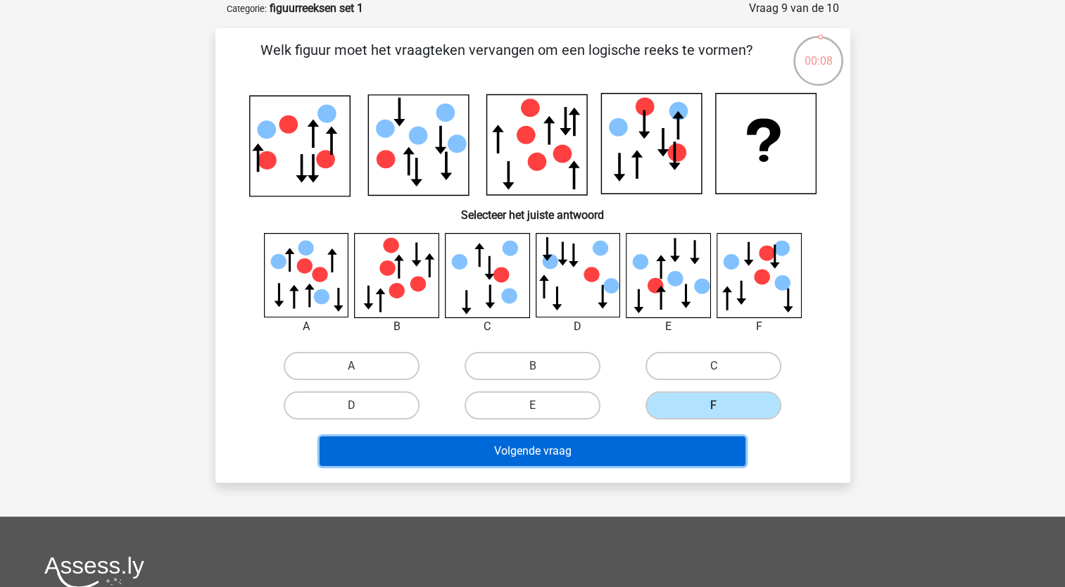
click at [655, 458] on button "Volgende vraag" at bounding box center [533, 452] width 426 height 30
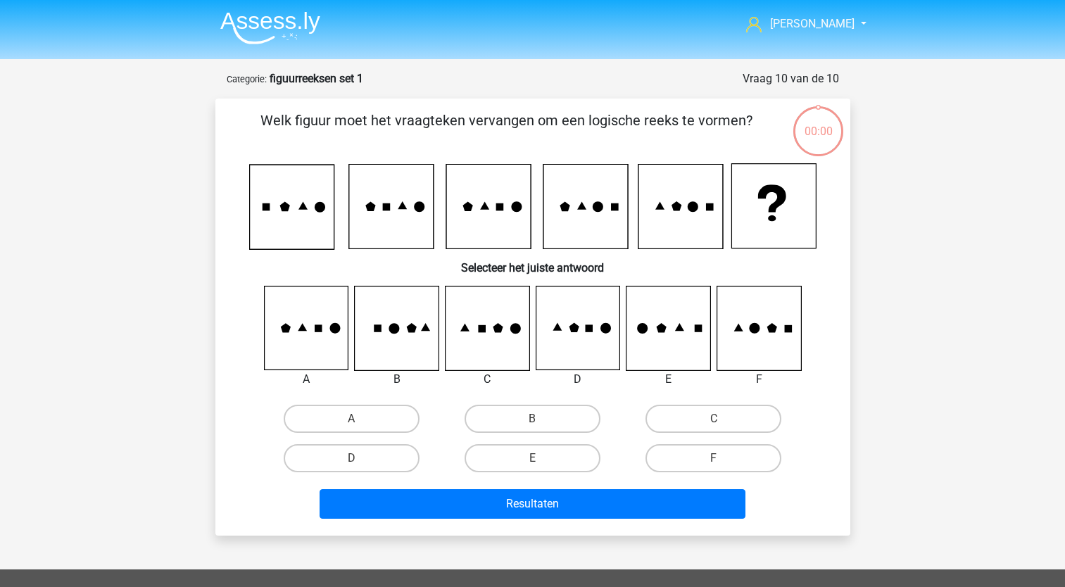
scroll to position [70, 0]
